Goal: Use online tool/utility: Utilize a website feature to perform a specific function

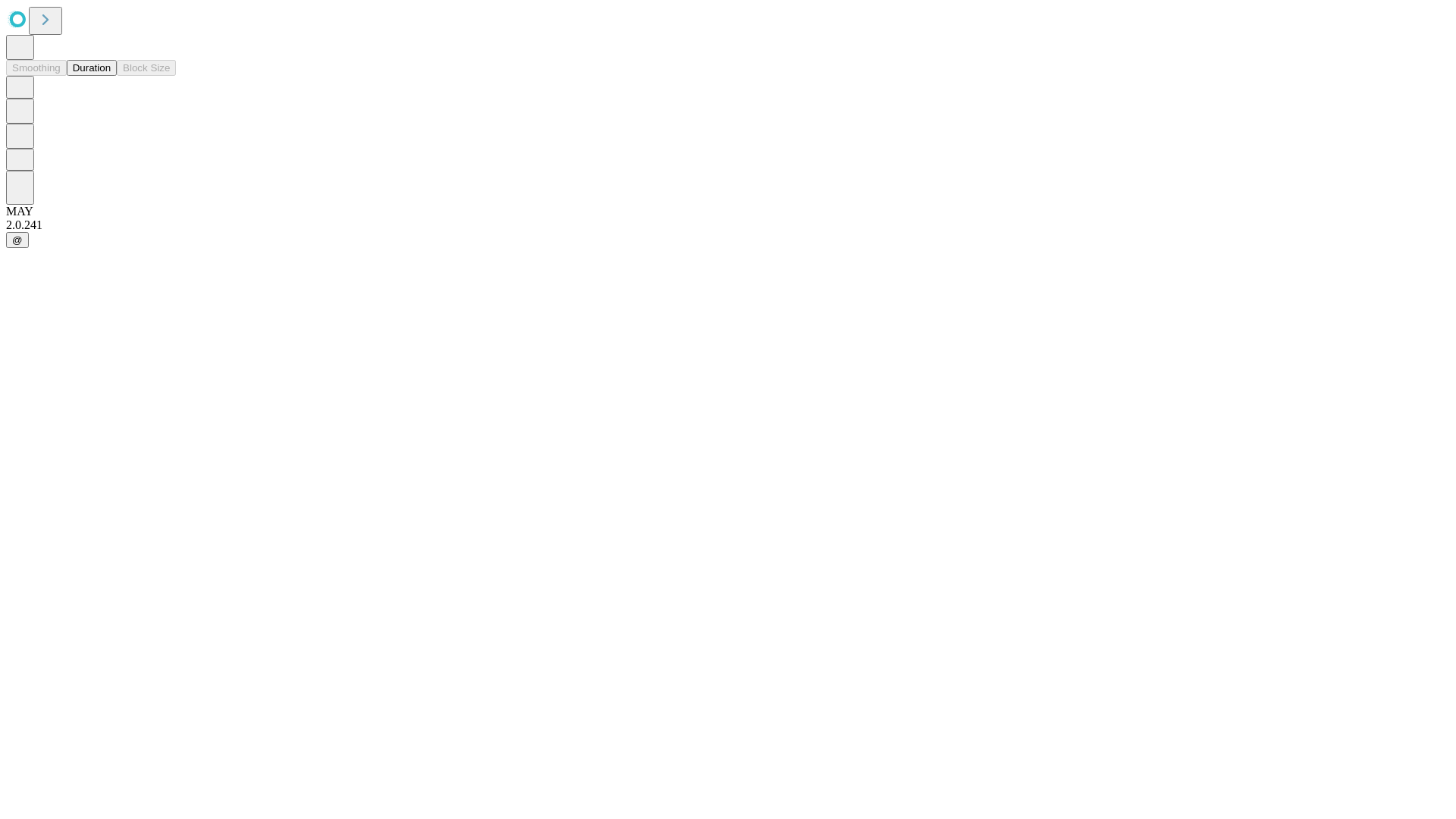
click at [111, 76] on button "Duration" at bounding box center [91, 67] width 50 height 16
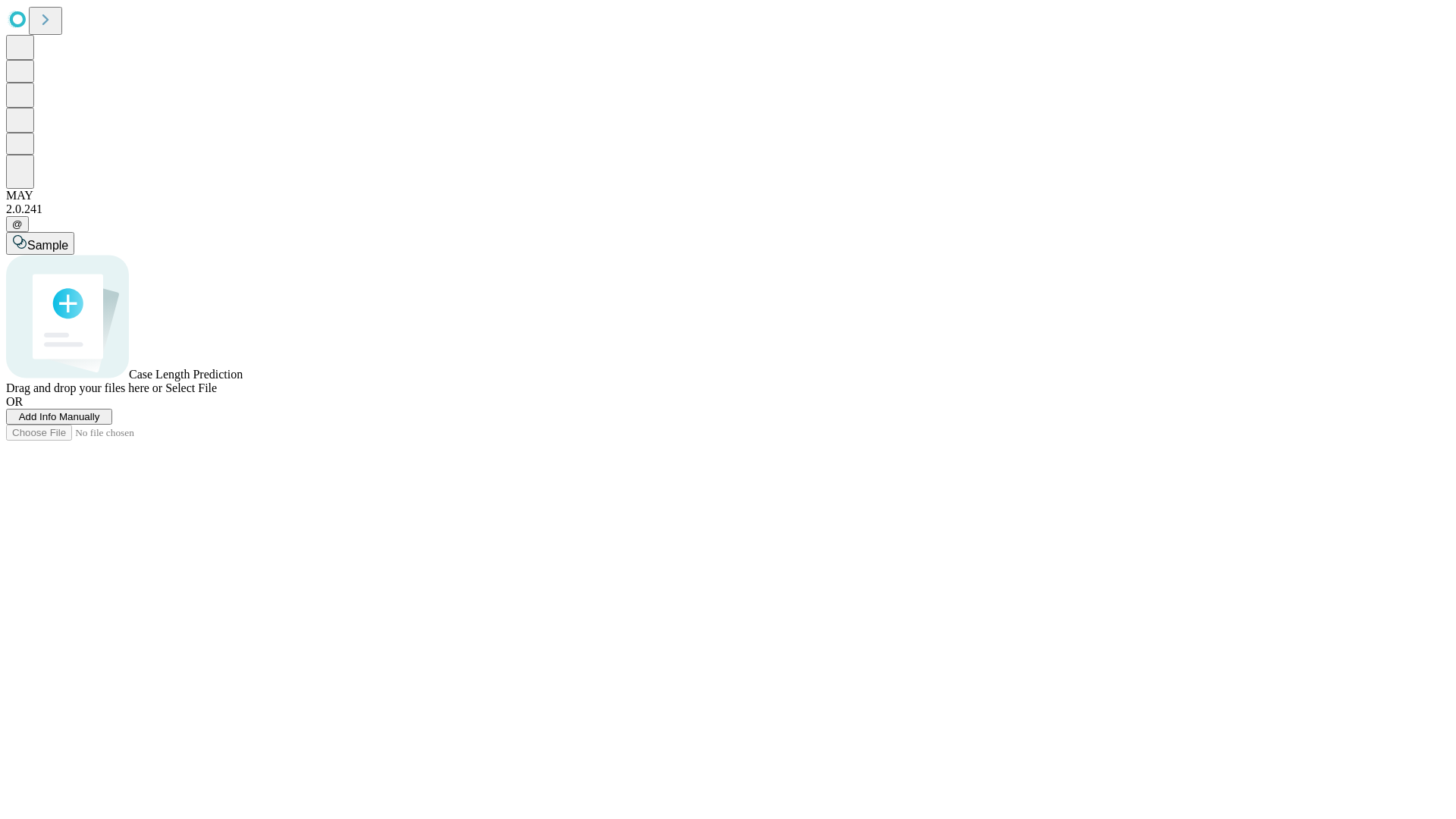
click at [217, 394] on span "Select File" at bounding box center [192, 388] width 52 height 13
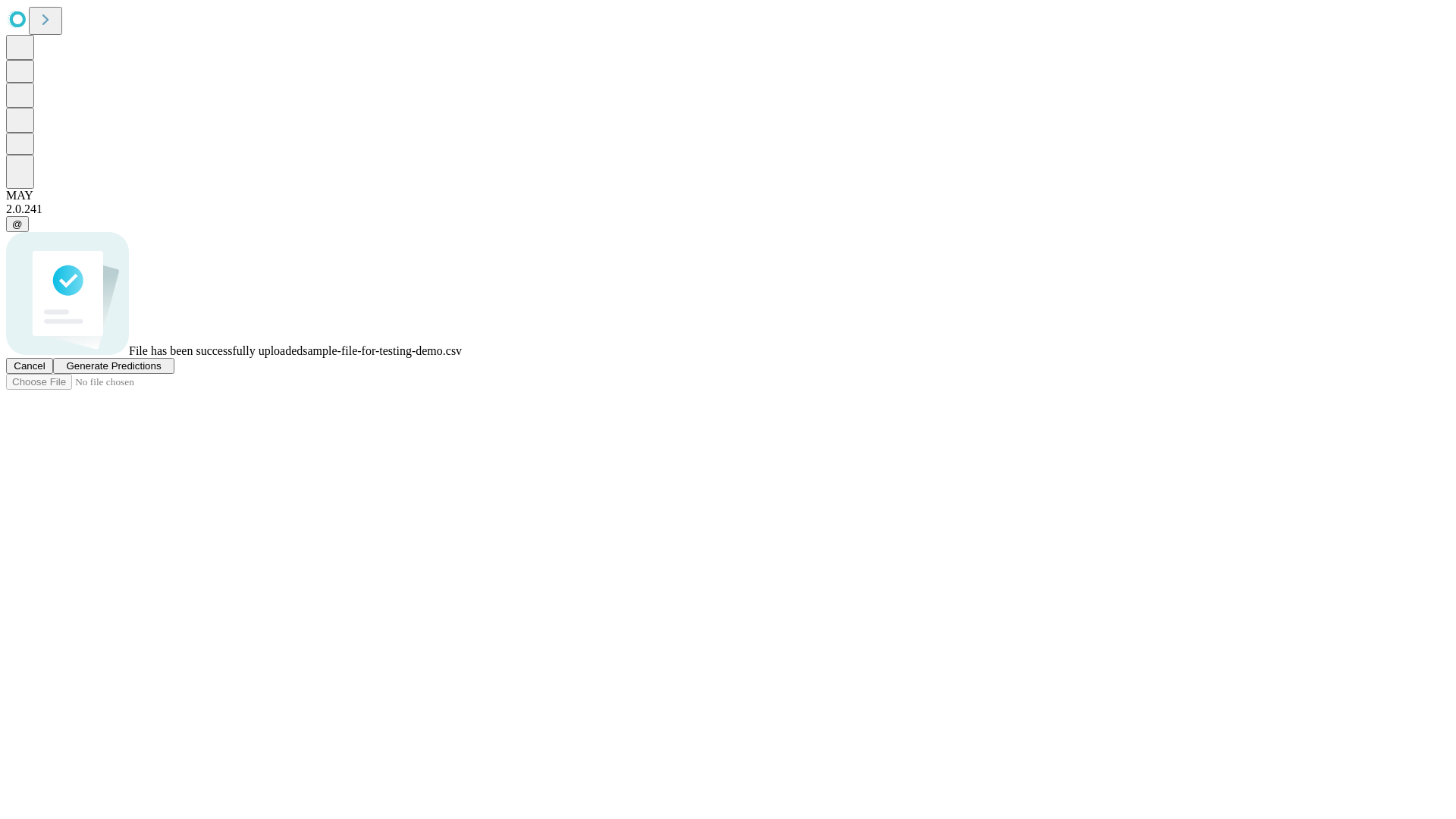
click at [161, 372] on span "Generate Predictions" at bounding box center [113, 366] width 95 height 11
